Goal: Participate in discussion

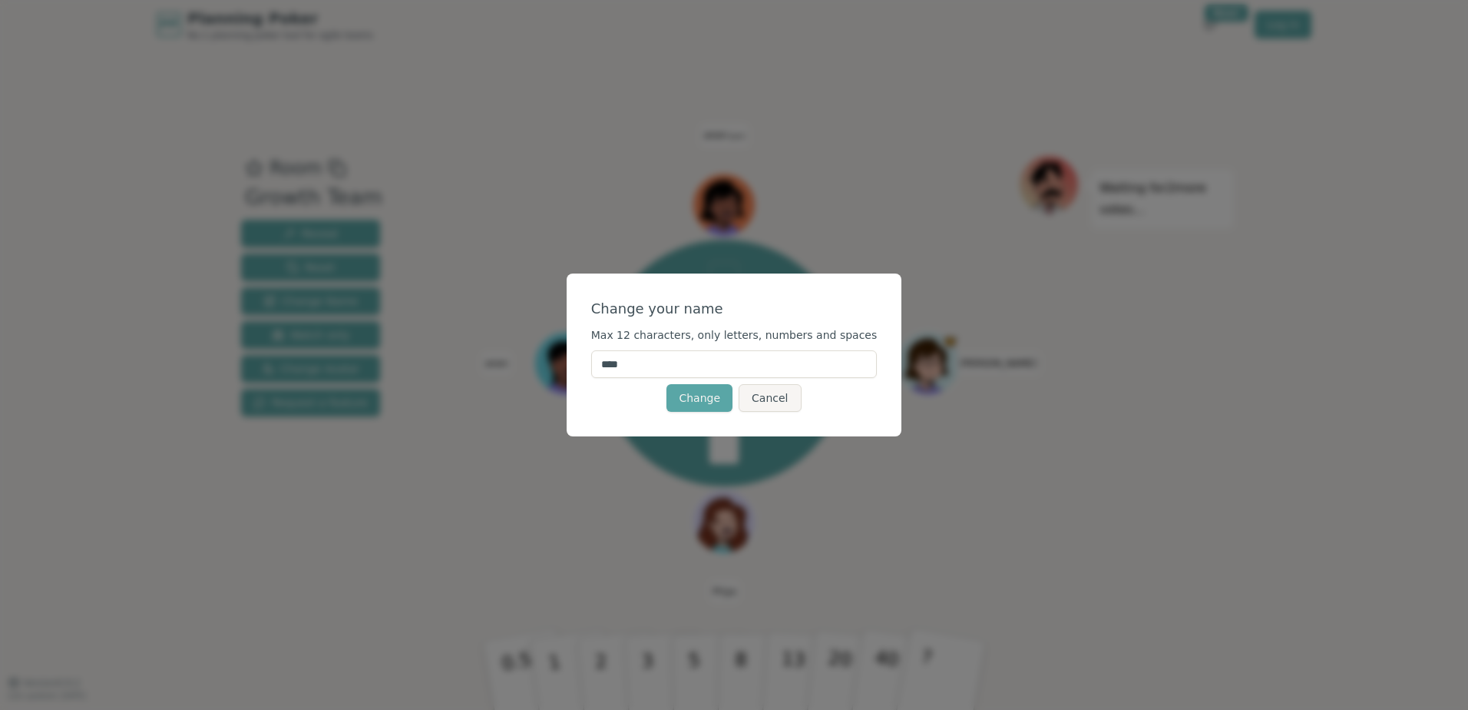
drag, startPoint x: 656, startPoint y: 368, endPoint x: 508, endPoint y: 369, distance: 148.2
click at [524, 369] on div "Change your name Max 12 characters, only letters, numbers and spaces **** Chang…" at bounding box center [734, 355] width 1468 height 710
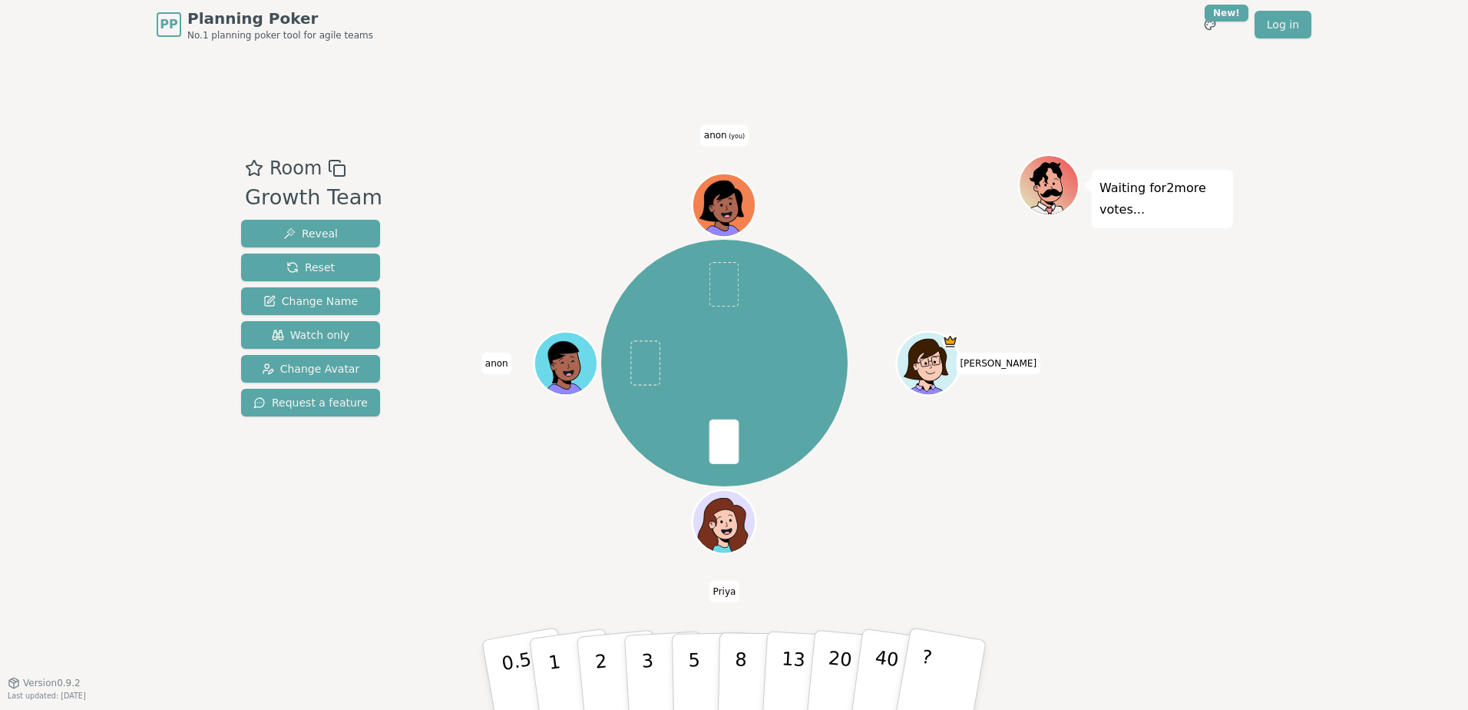
click at [732, 137] on span "(you)" at bounding box center [736, 136] width 18 height 7
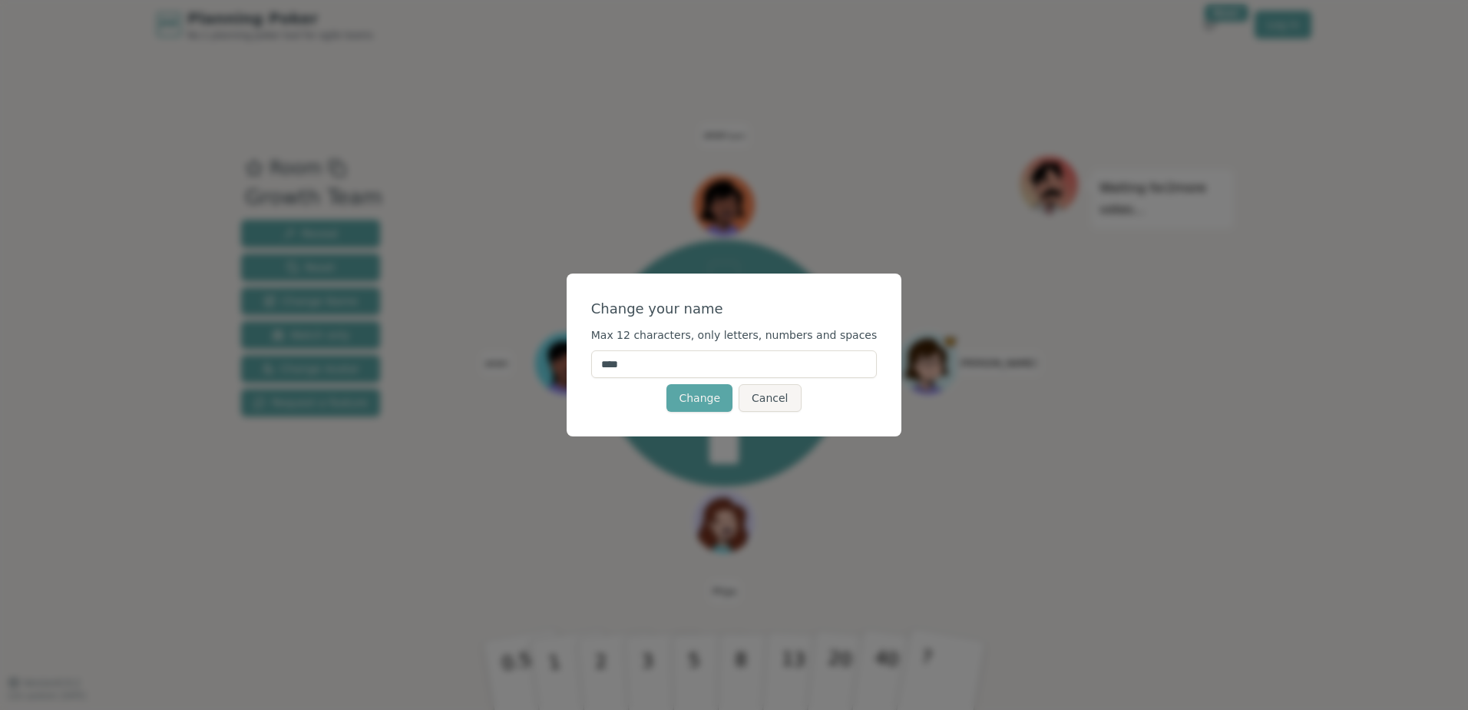
drag, startPoint x: 671, startPoint y: 367, endPoint x: 614, endPoint y: 363, distance: 57.7
click at [614, 363] on input "****" at bounding box center [734, 364] width 286 height 28
type input "******"
click at [678, 400] on button "Change" at bounding box center [700, 398] width 66 height 28
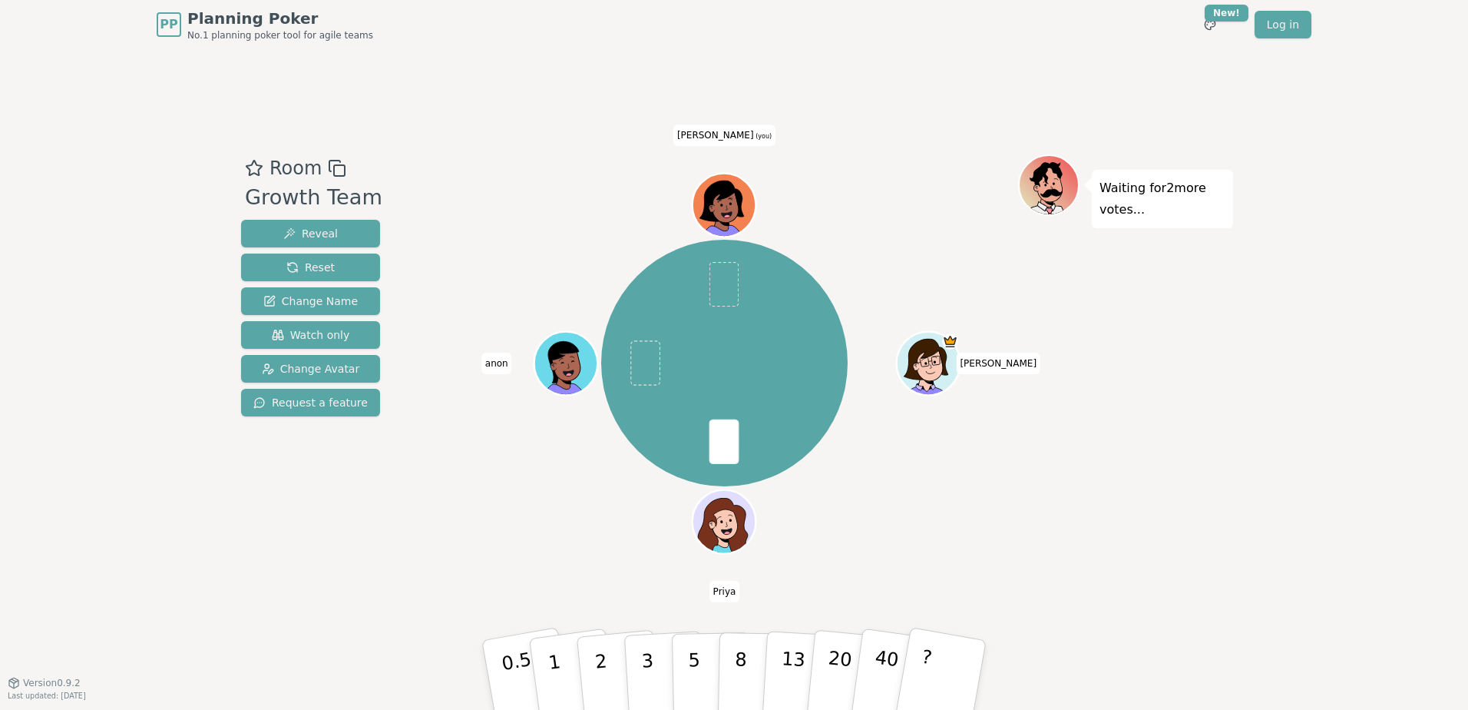
click at [723, 211] on icon at bounding box center [727, 215] width 31 height 11
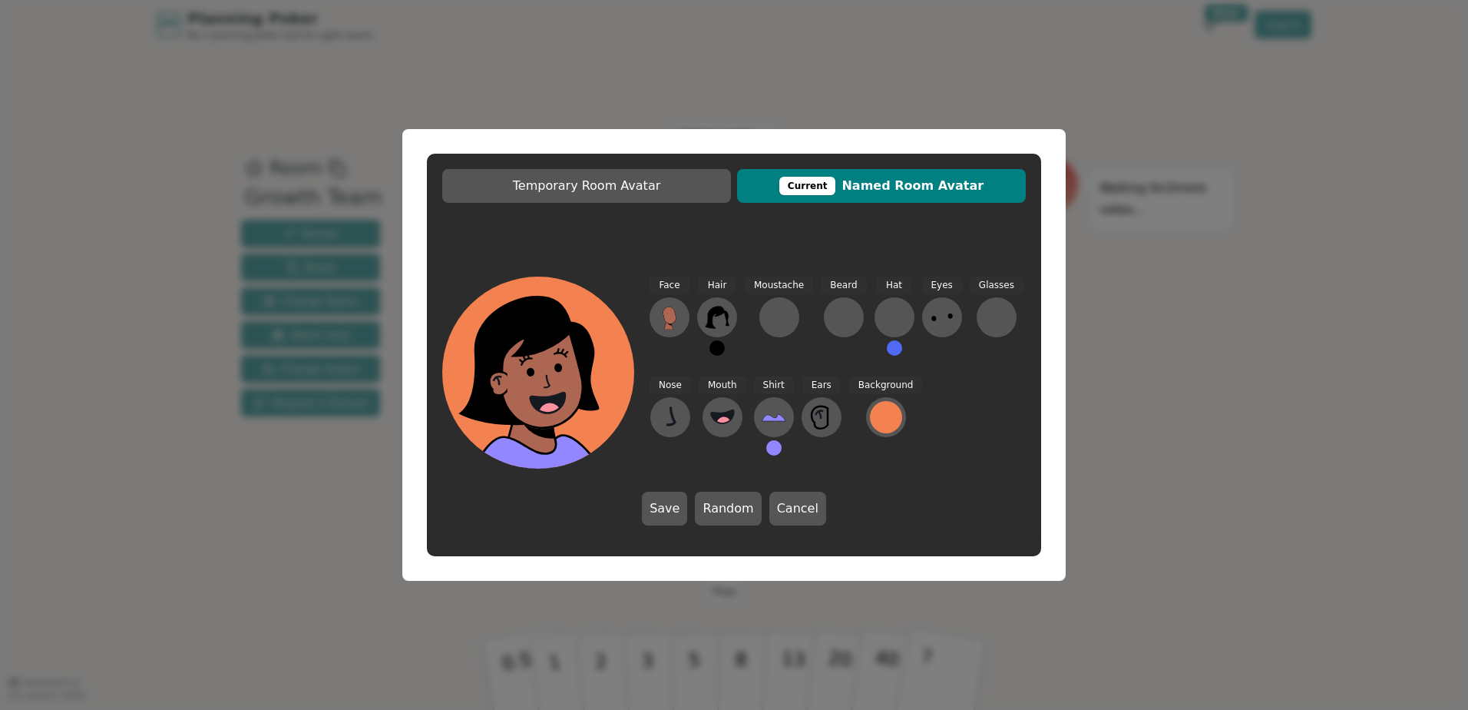
click at [1465, 249] on div "Temporary Room Avatar Current Named Room Avatar Face Hair Moustache Beard Hat E…" at bounding box center [734, 355] width 1468 height 710
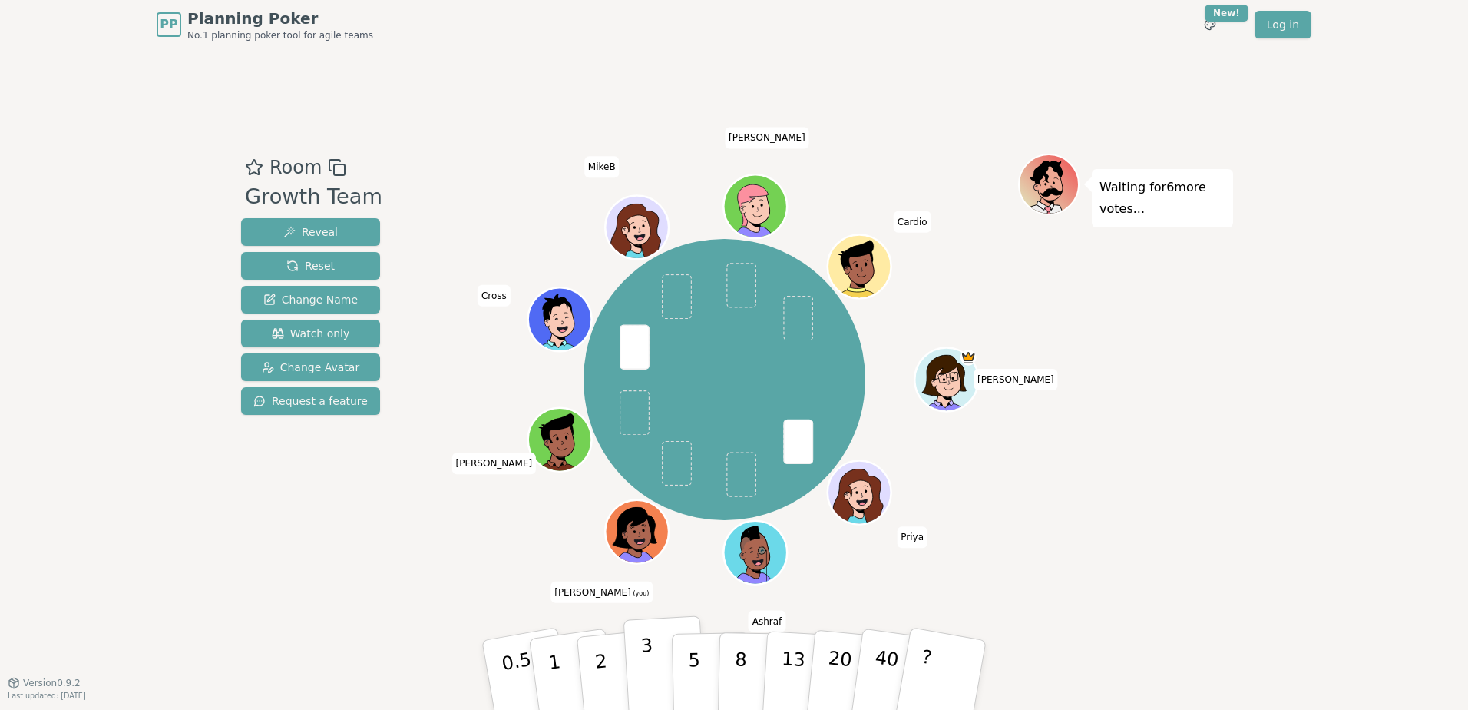
click at [642, 667] on p "3" at bounding box center [648, 676] width 17 height 84
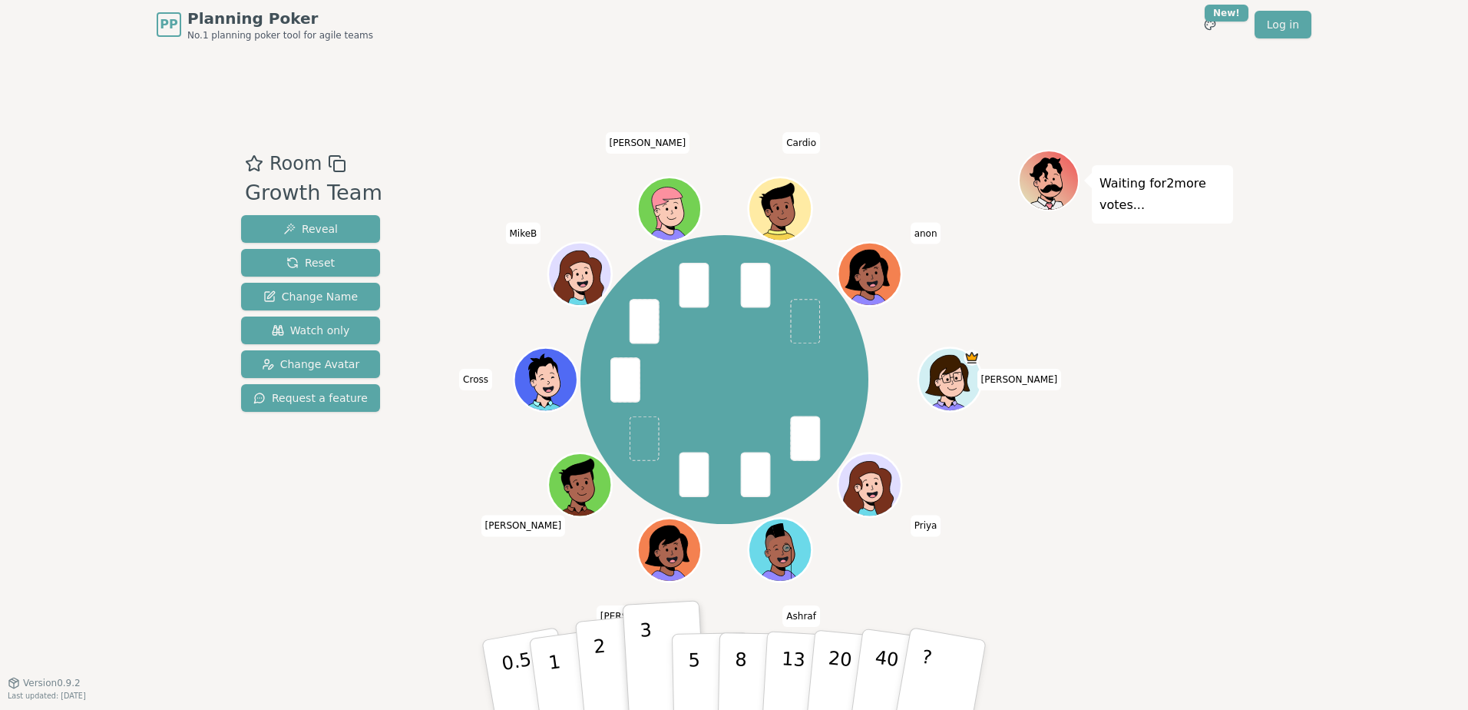
click at [595, 663] on p "2" at bounding box center [603, 677] width 20 height 84
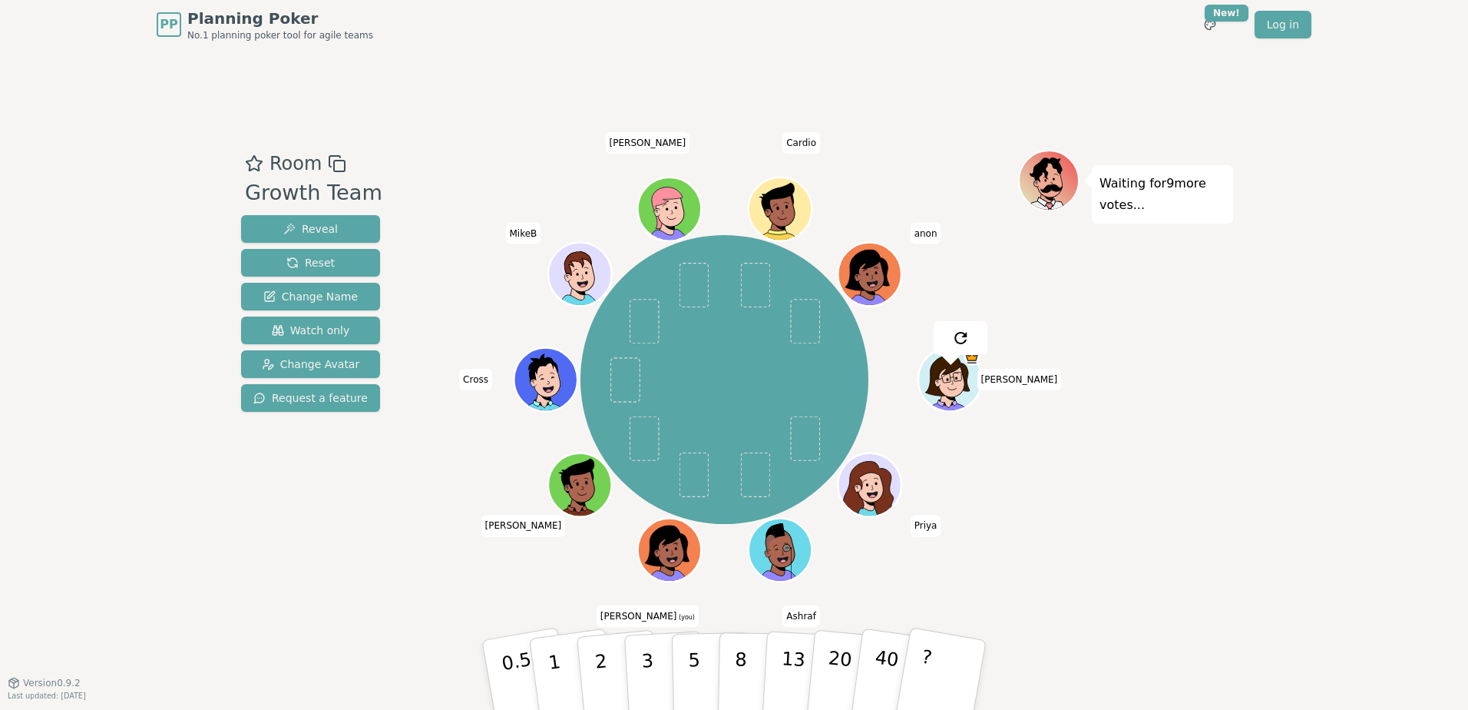
click at [426, 653] on div "Room Growth Team Reveal Reset Change Name Watch only Change Avatar Request a fe…" at bounding box center [734, 365] width 998 height 633
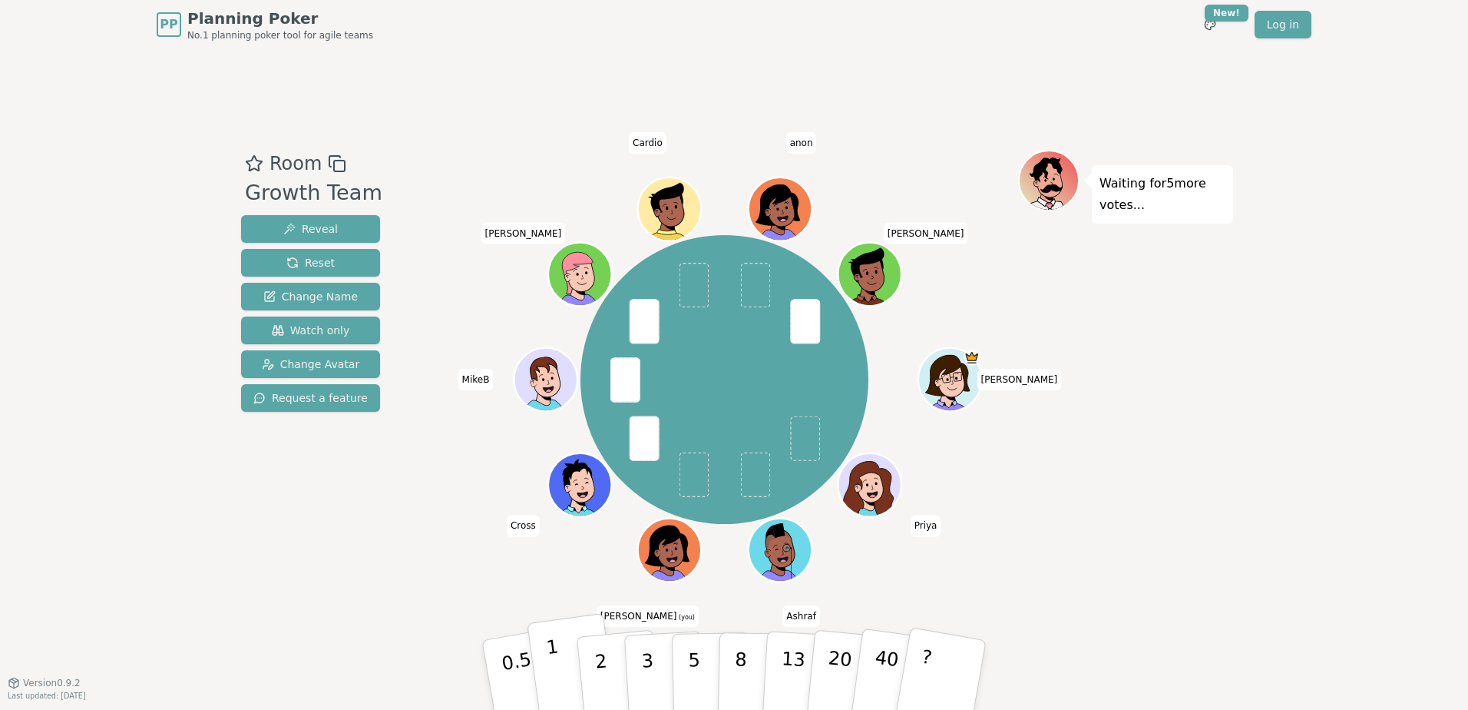
click at [561, 662] on button "1" at bounding box center [572, 675] width 91 height 124
click at [176, 158] on div "PP Planning Poker No.1 planning poker tool for agile teams Toggle theme New! Lo…" at bounding box center [734, 355] width 1468 height 710
click at [601, 664] on p "2" at bounding box center [603, 677] width 20 height 84
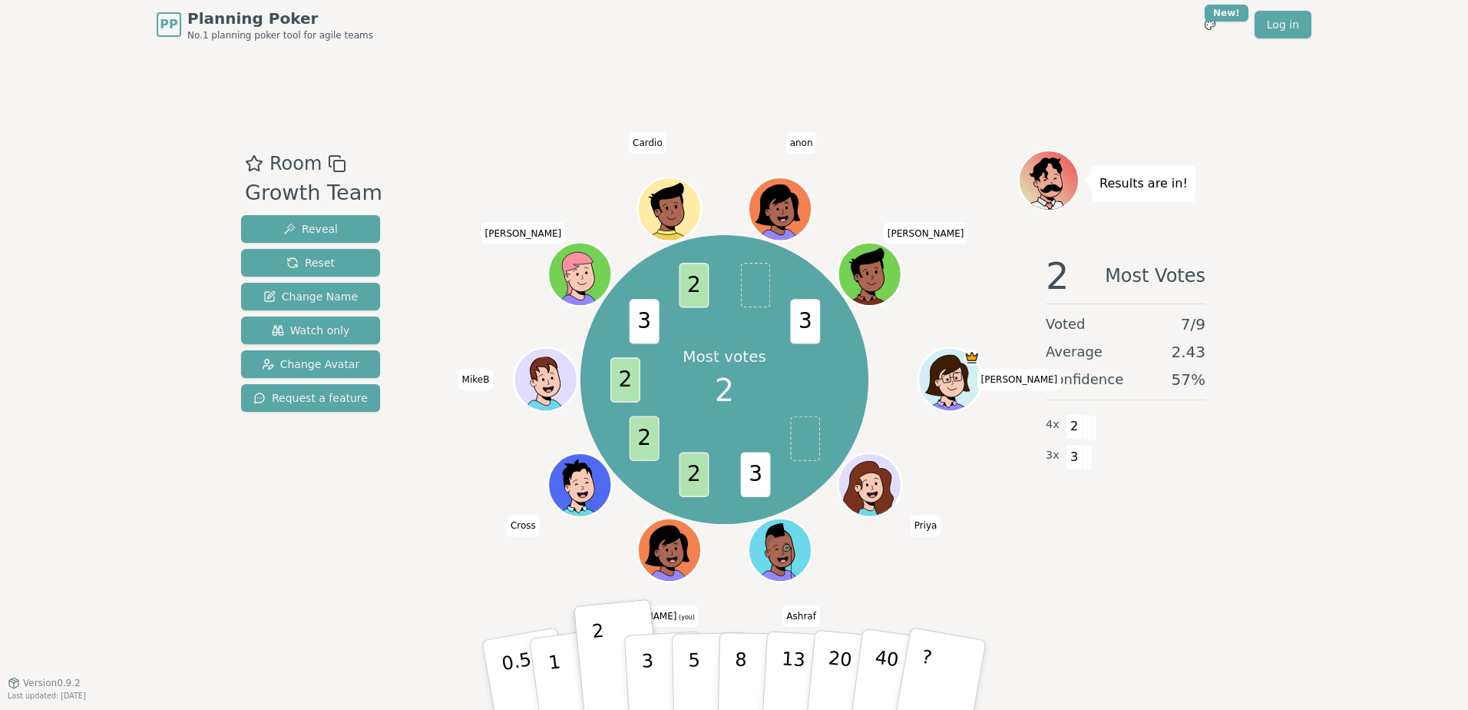
click at [1381, 306] on div "PP Planning Poker No.1 planning poker tool for agile teams Toggle theme New! Lo…" at bounding box center [734, 355] width 1468 height 710
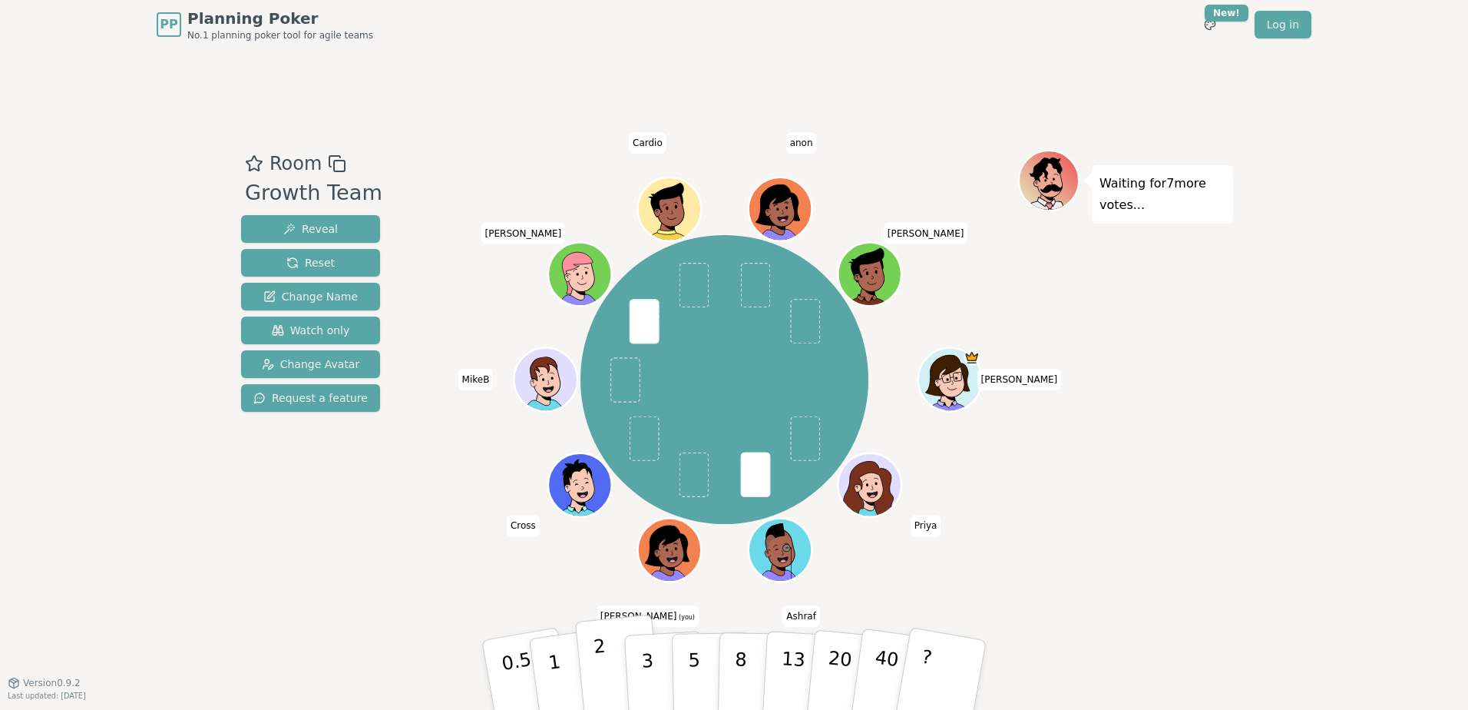
click at [610, 667] on button "2" at bounding box center [619, 675] width 88 height 122
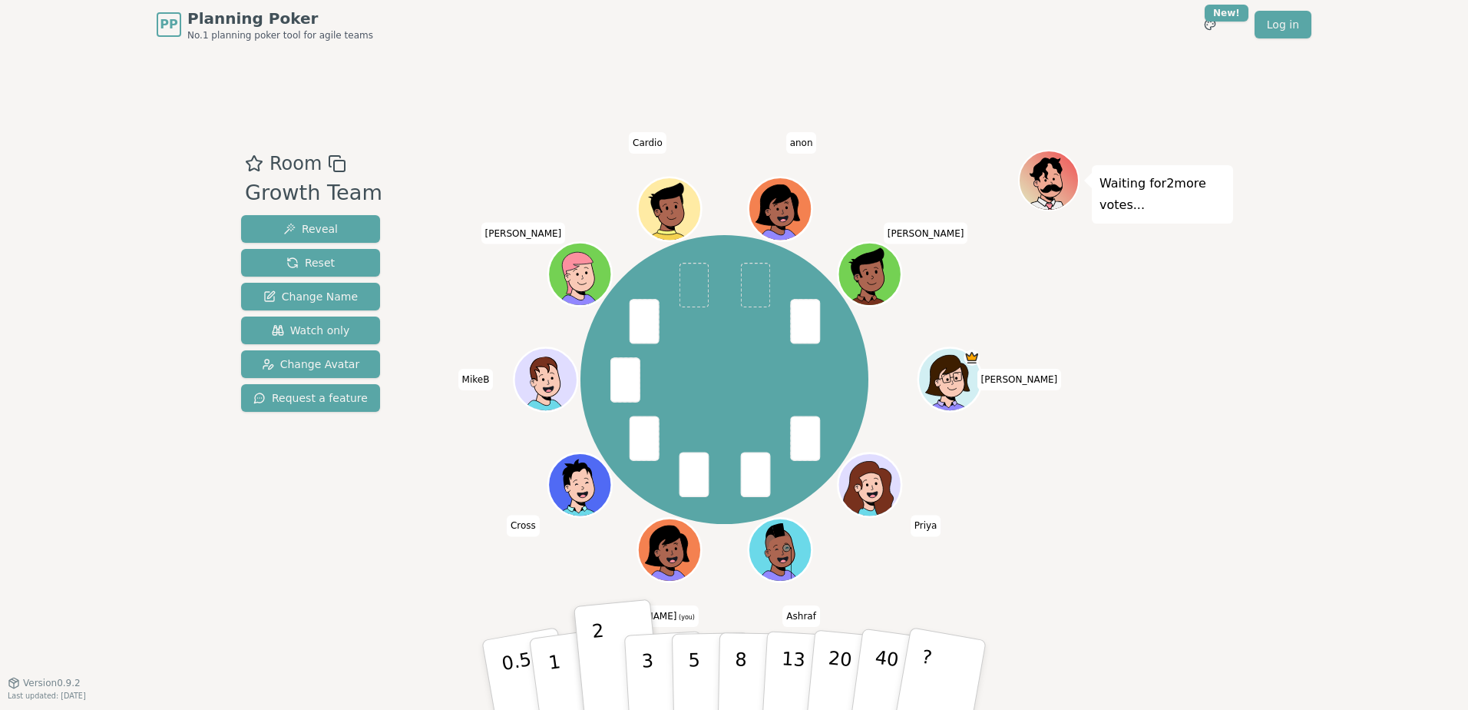
click at [164, 534] on div "PP Planning Poker No.1 planning poker tool for agile teams Toggle theme New! Lo…" at bounding box center [734, 355] width 1468 height 710
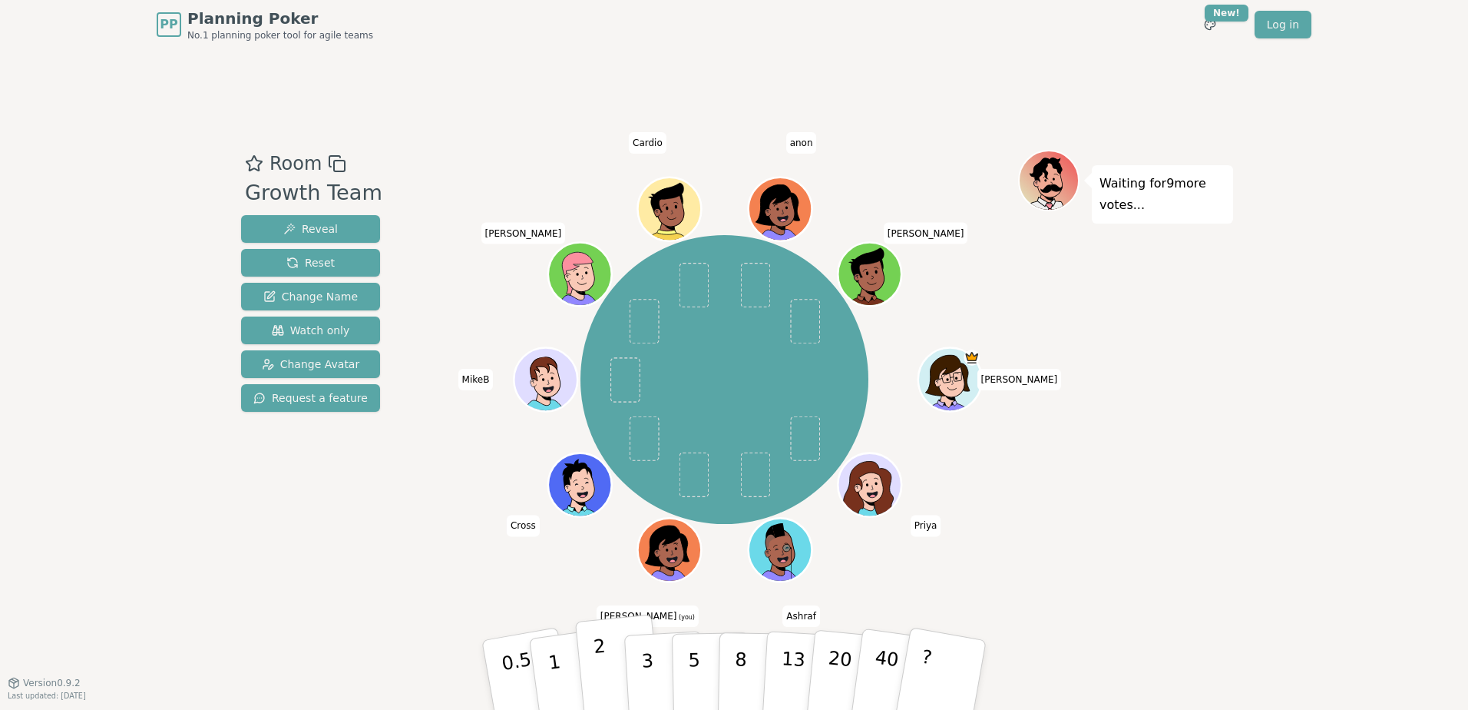
click at [606, 680] on p "2" at bounding box center [603, 677] width 20 height 84
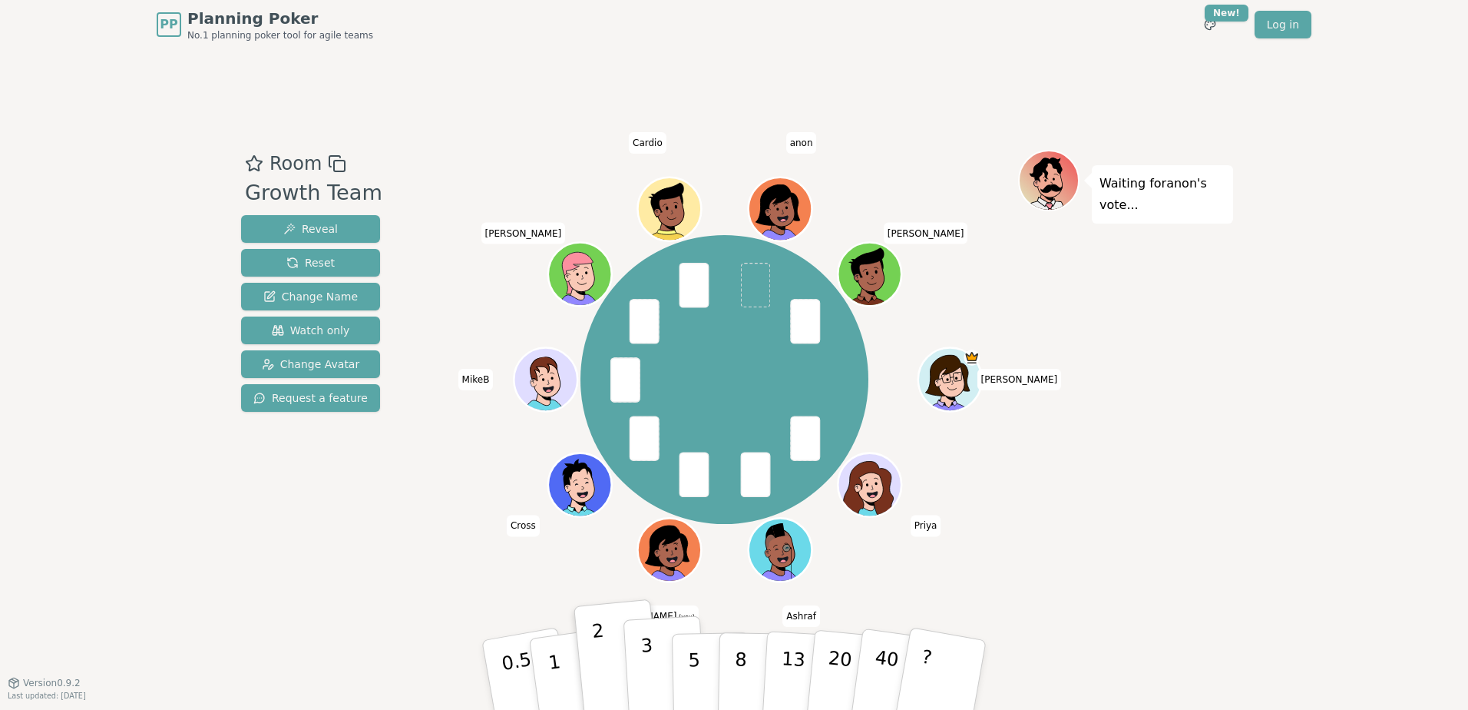
click at [641, 647] on p "3" at bounding box center [648, 676] width 17 height 84
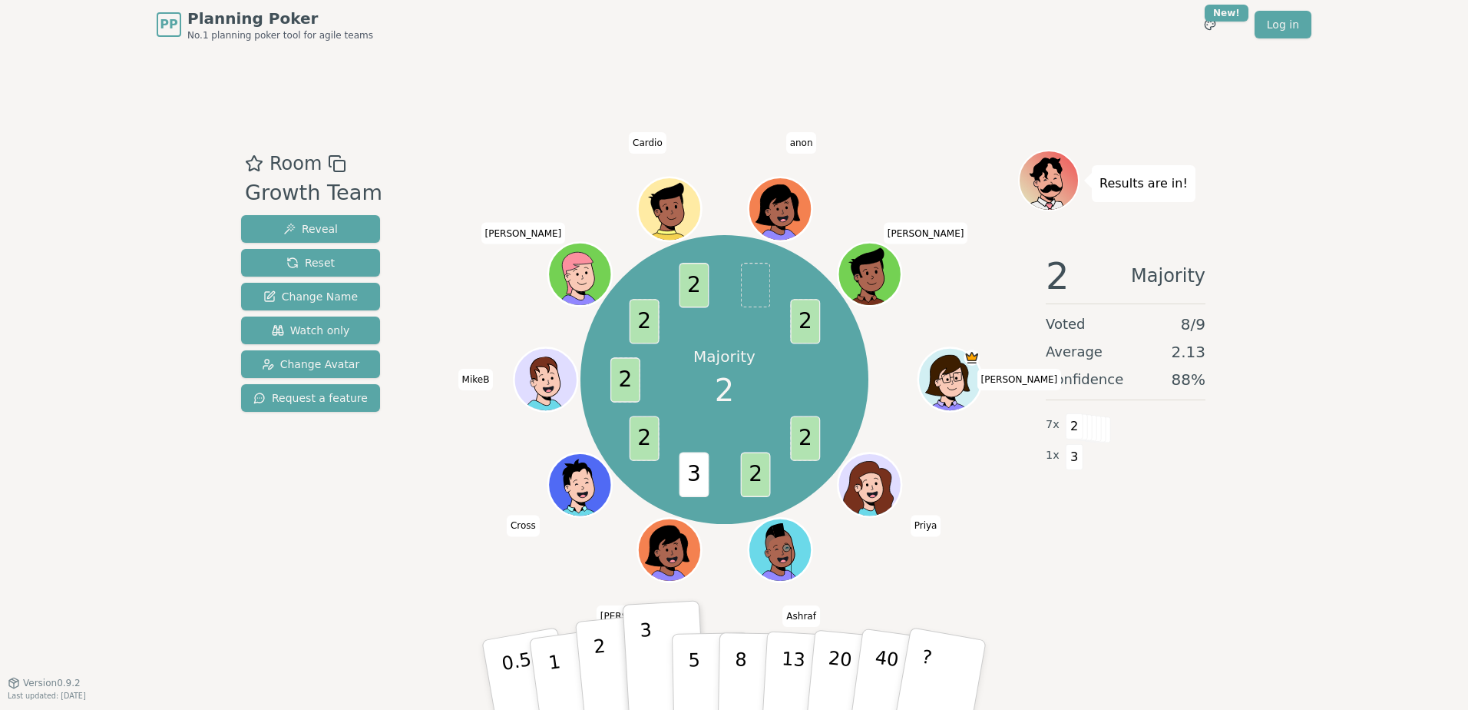
click at [602, 667] on p "2" at bounding box center [603, 677] width 20 height 84
